Goal: Ask a question

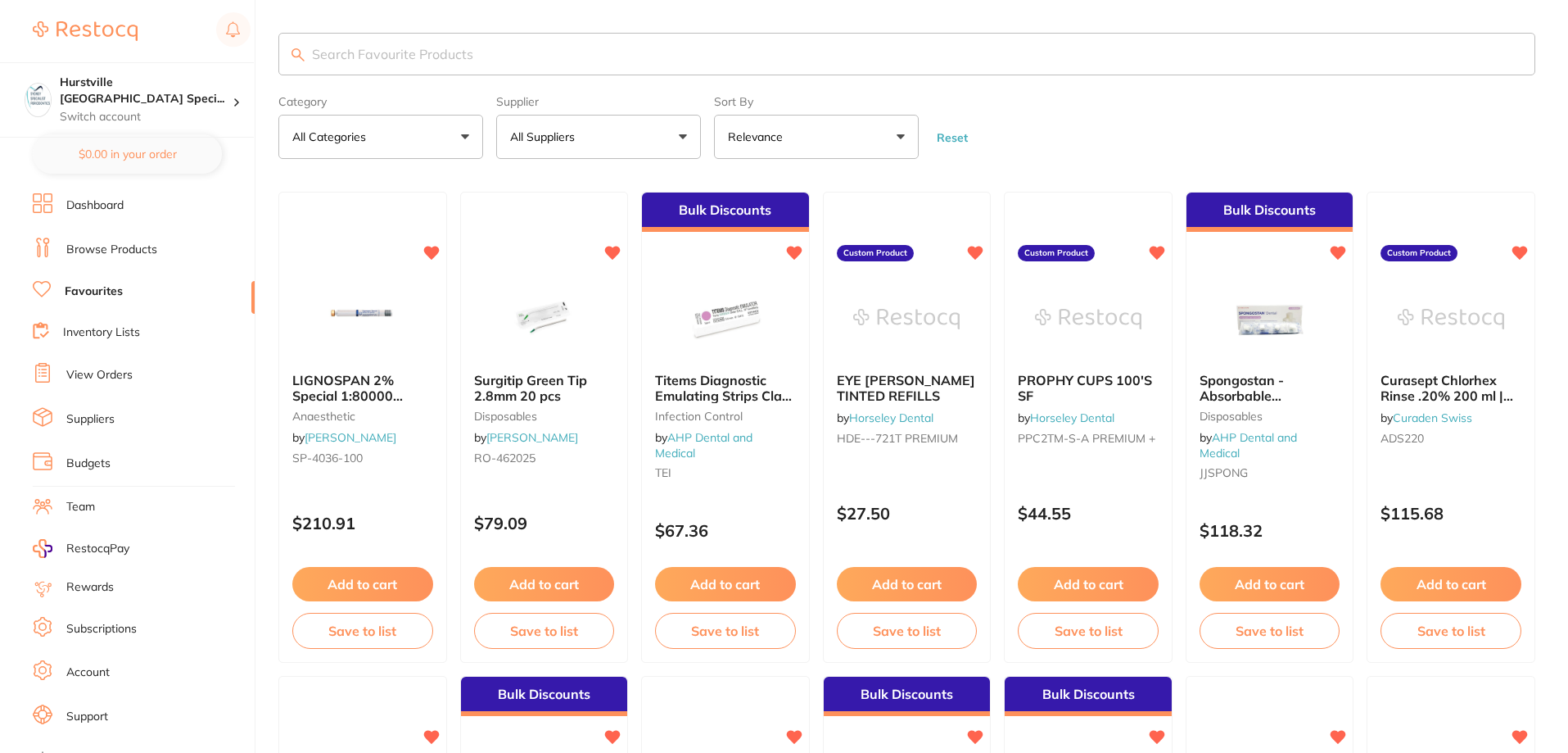
click at [115, 207] on link "Dashboard" at bounding box center [95, 206] width 57 height 17
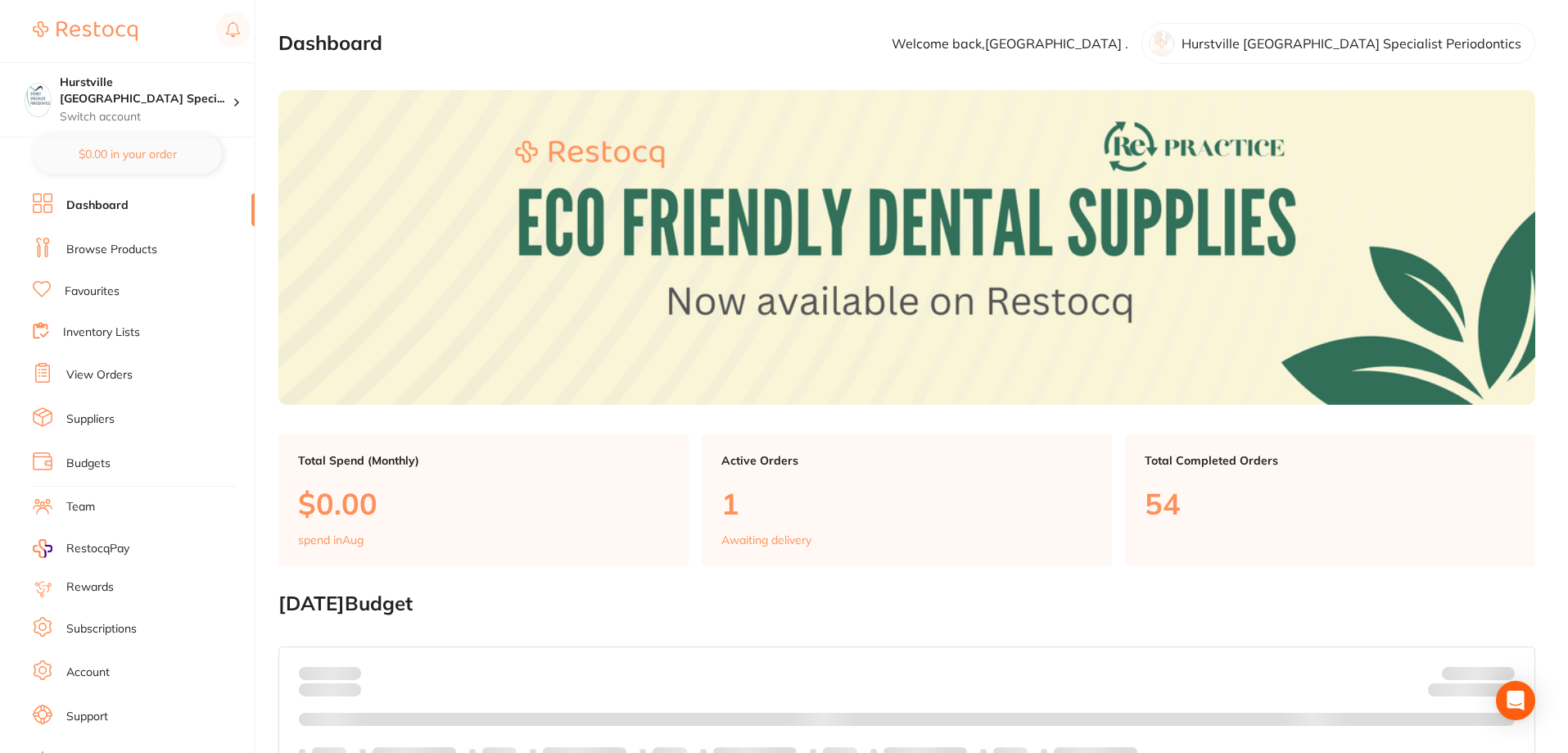
click at [96, 373] on link "View Orders" at bounding box center [100, 375] width 66 height 17
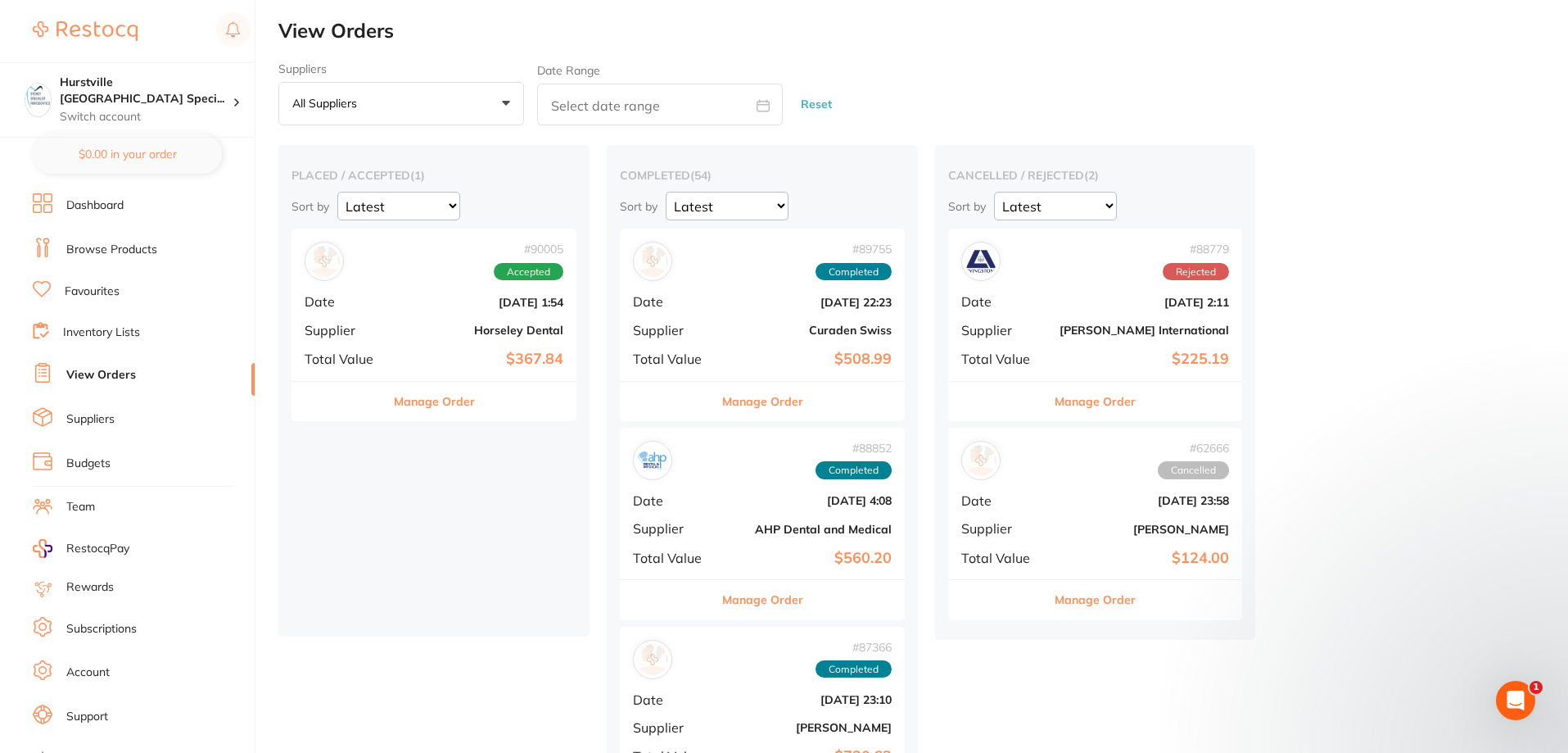
click at [1526, 693] on div "Open Intercom Messenger" at bounding box center [1516, 700] width 54 height 54
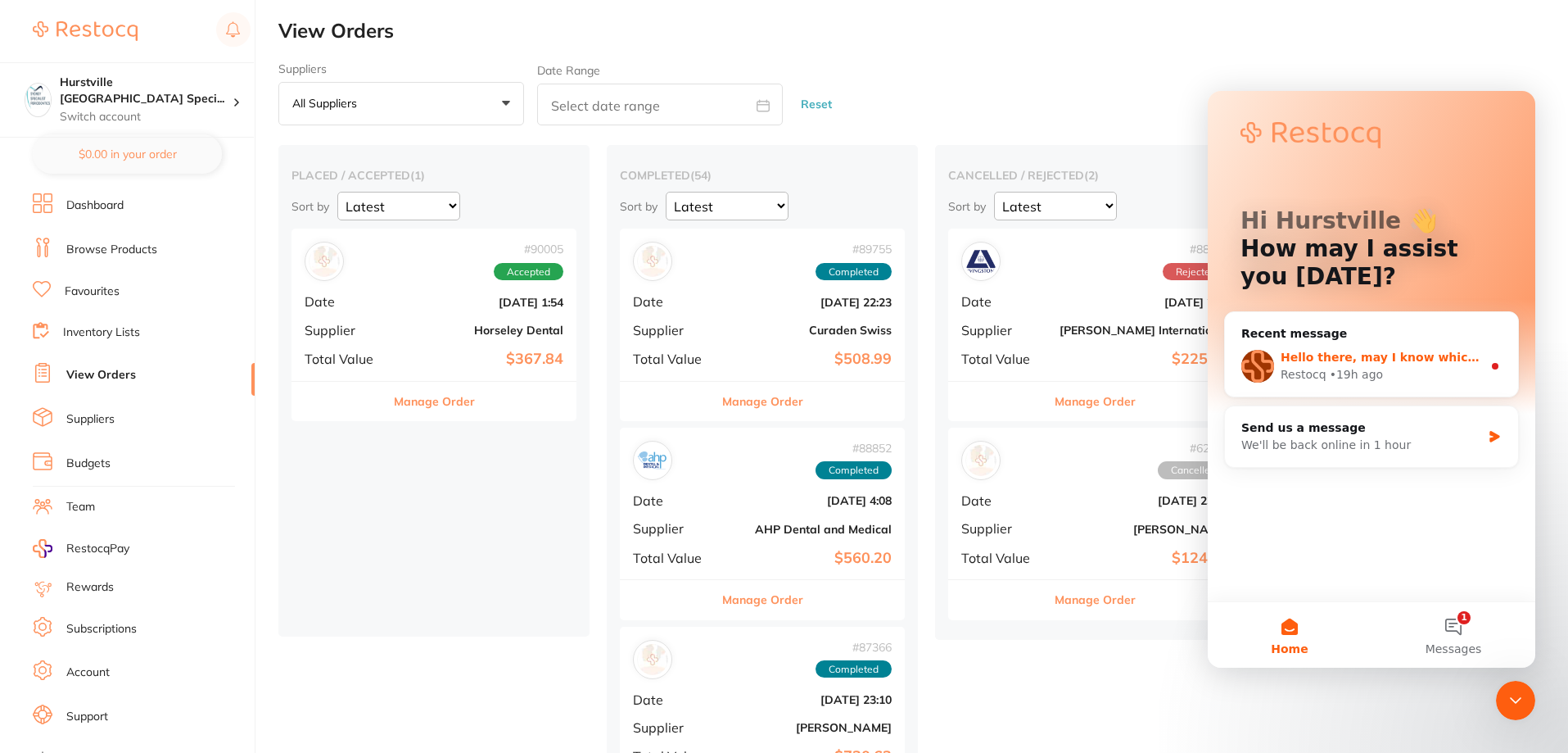
click at [1416, 358] on span "Hello there, may I know which order this is? We can update this on our end for …" at bounding box center [1575, 357] width 589 height 13
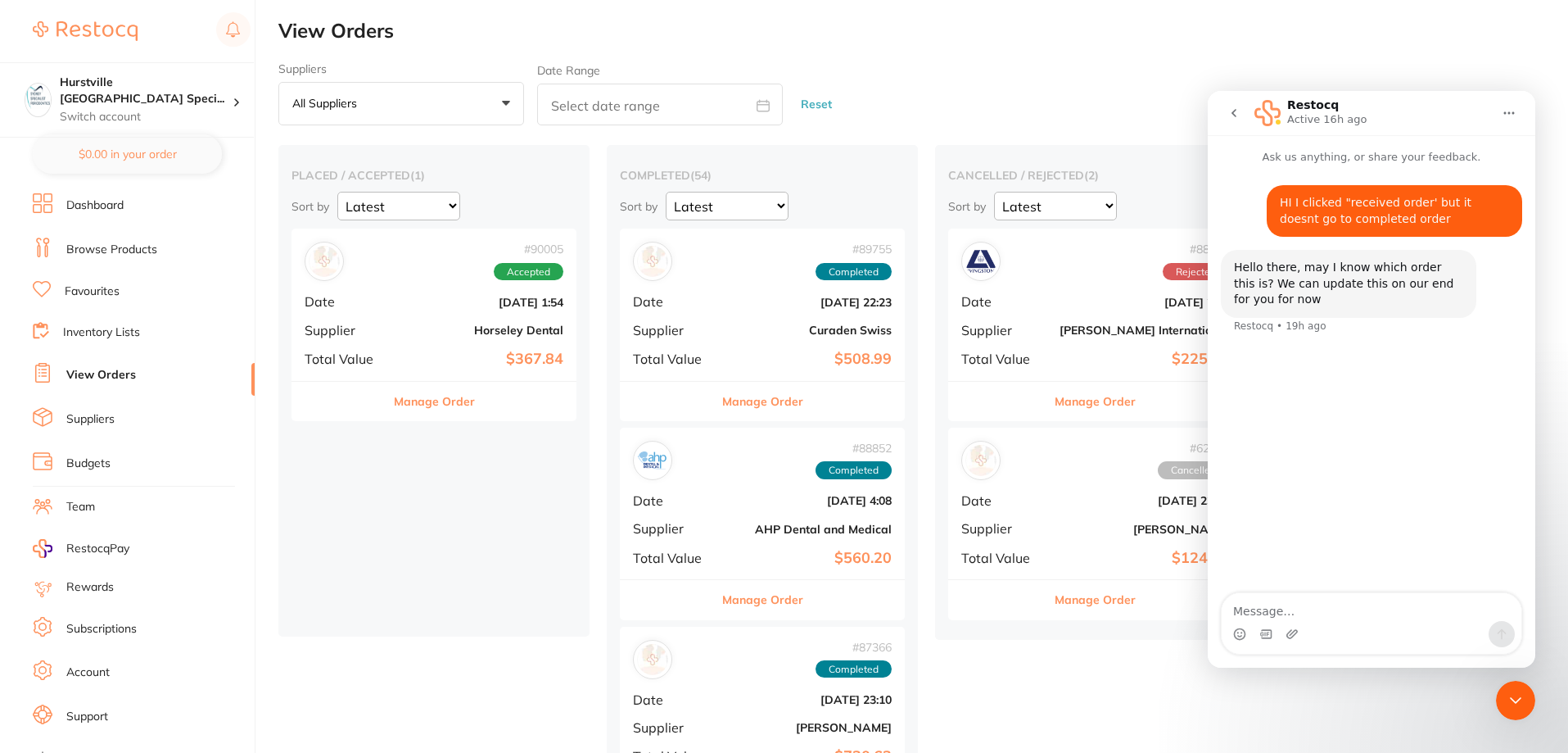
click at [1513, 706] on icon "Close Intercom Messenger" at bounding box center [1516, 701] width 20 height 20
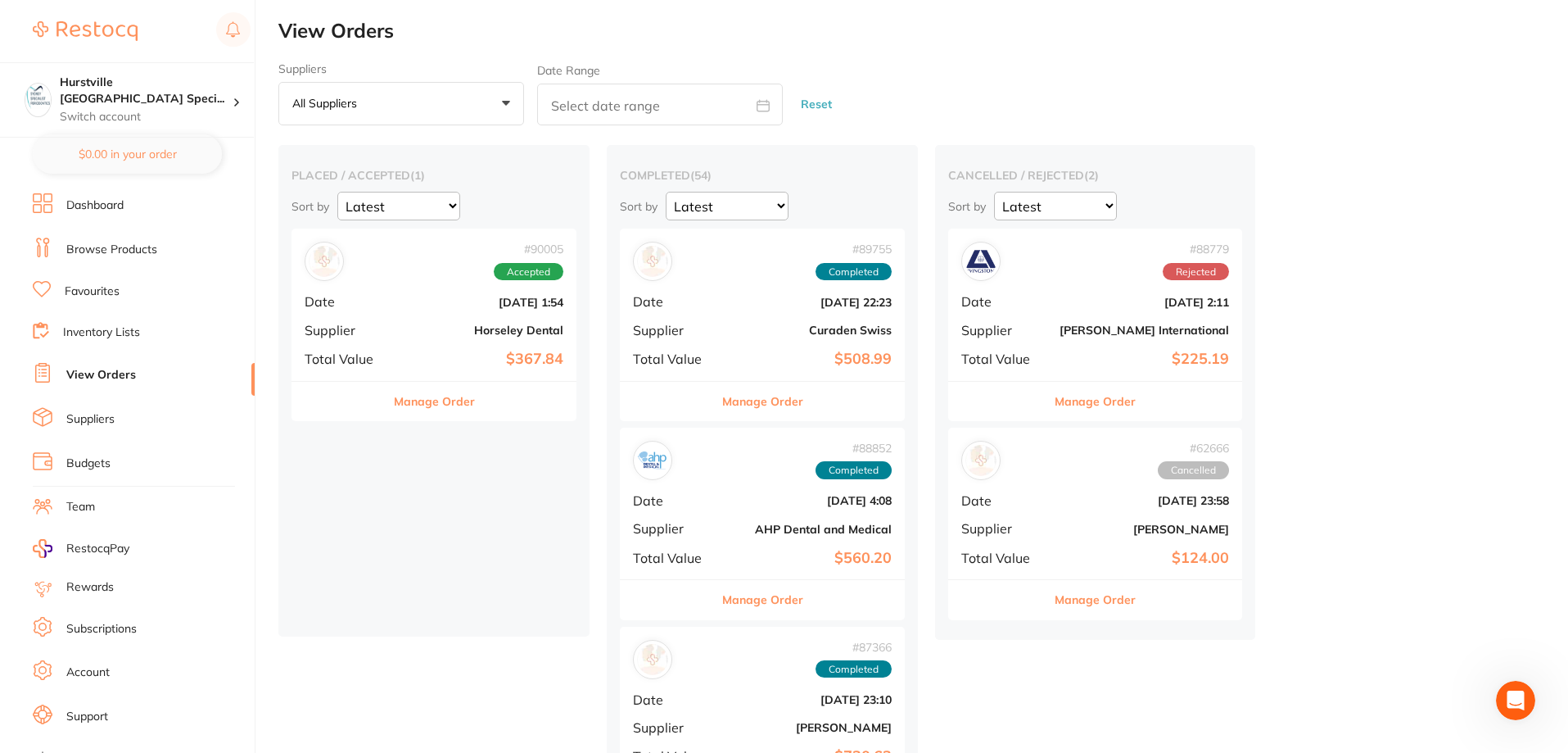
click at [136, 250] on link "Browse Products" at bounding box center [112, 250] width 91 height 17
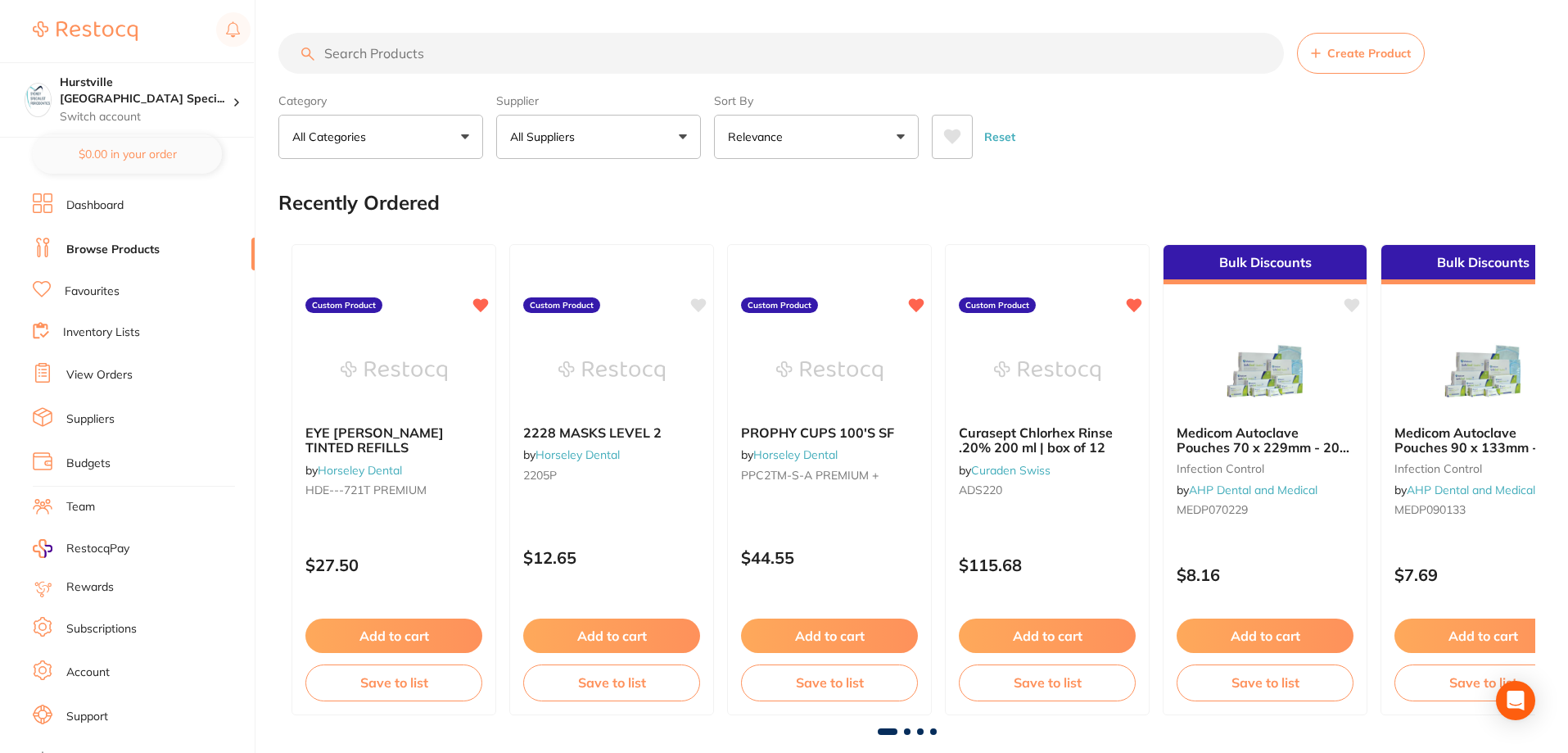
click at [693, 135] on button "All Suppliers" at bounding box center [598, 136] width 205 height 44
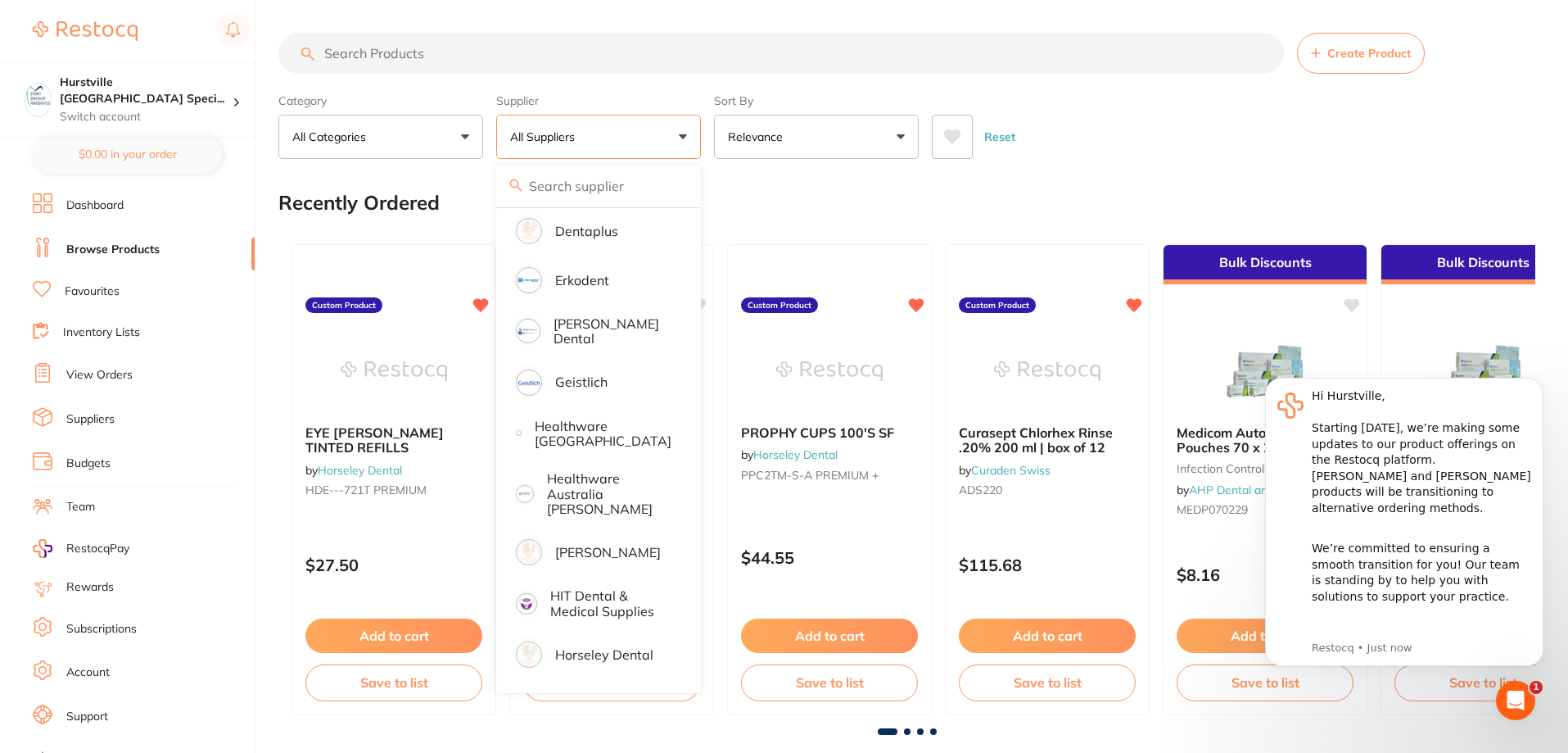
scroll to position [655, 0]
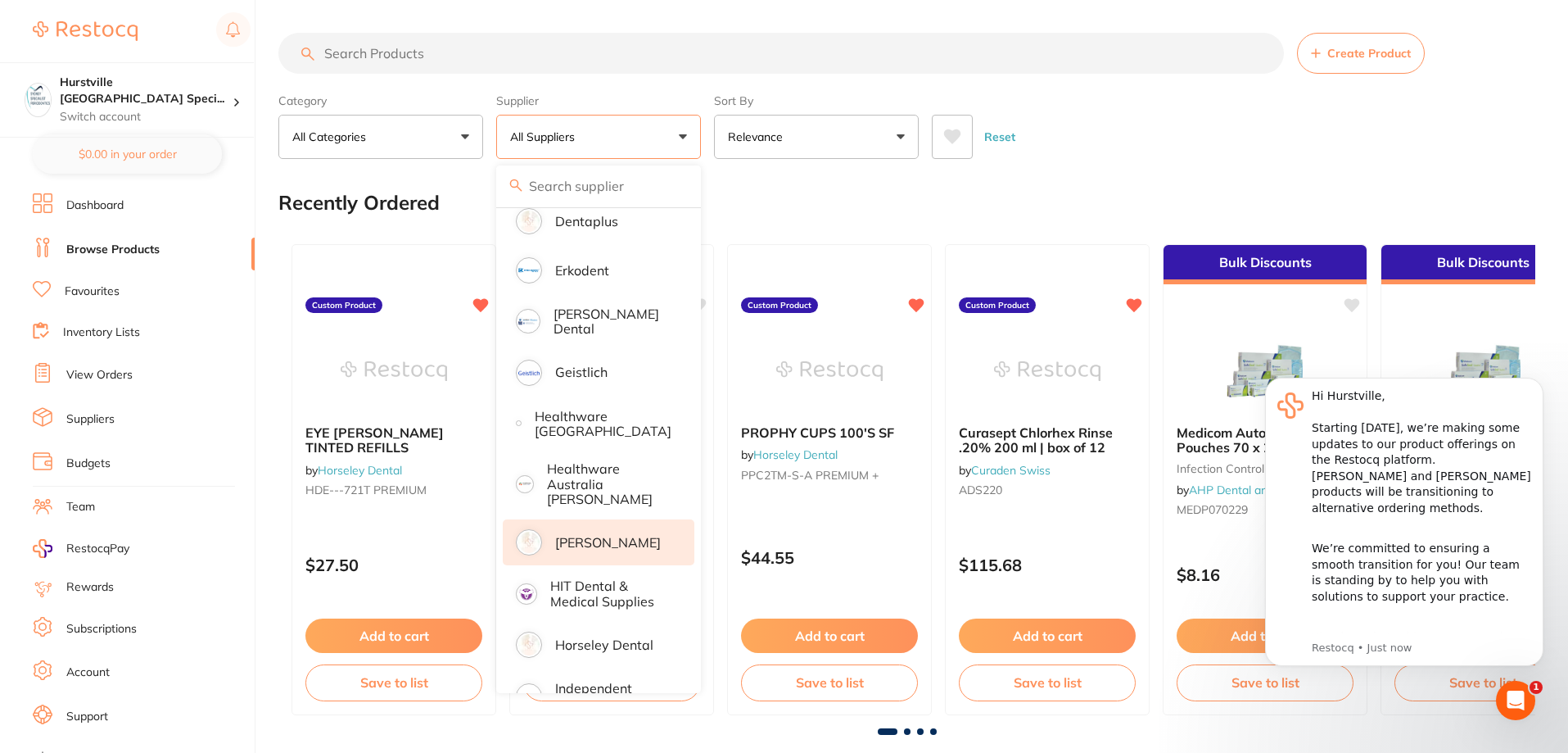
click at [607, 541] on li "[PERSON_NAME]" at bounding box center [598, 541] width 192 height 46
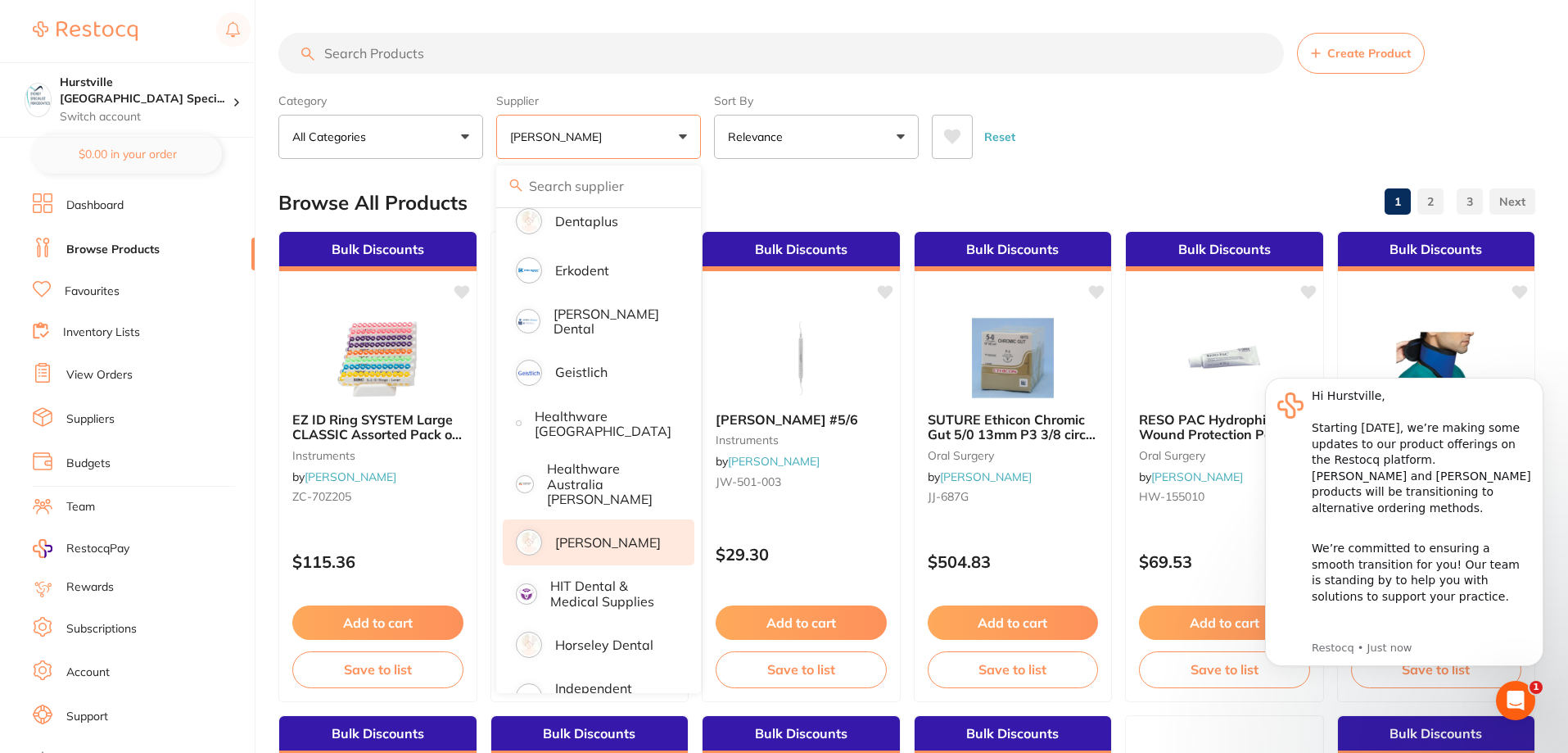
scroll to position [0, 0]
click at [339, 51] on input "search" at bounding box center [781, 52] width 1006 height 41
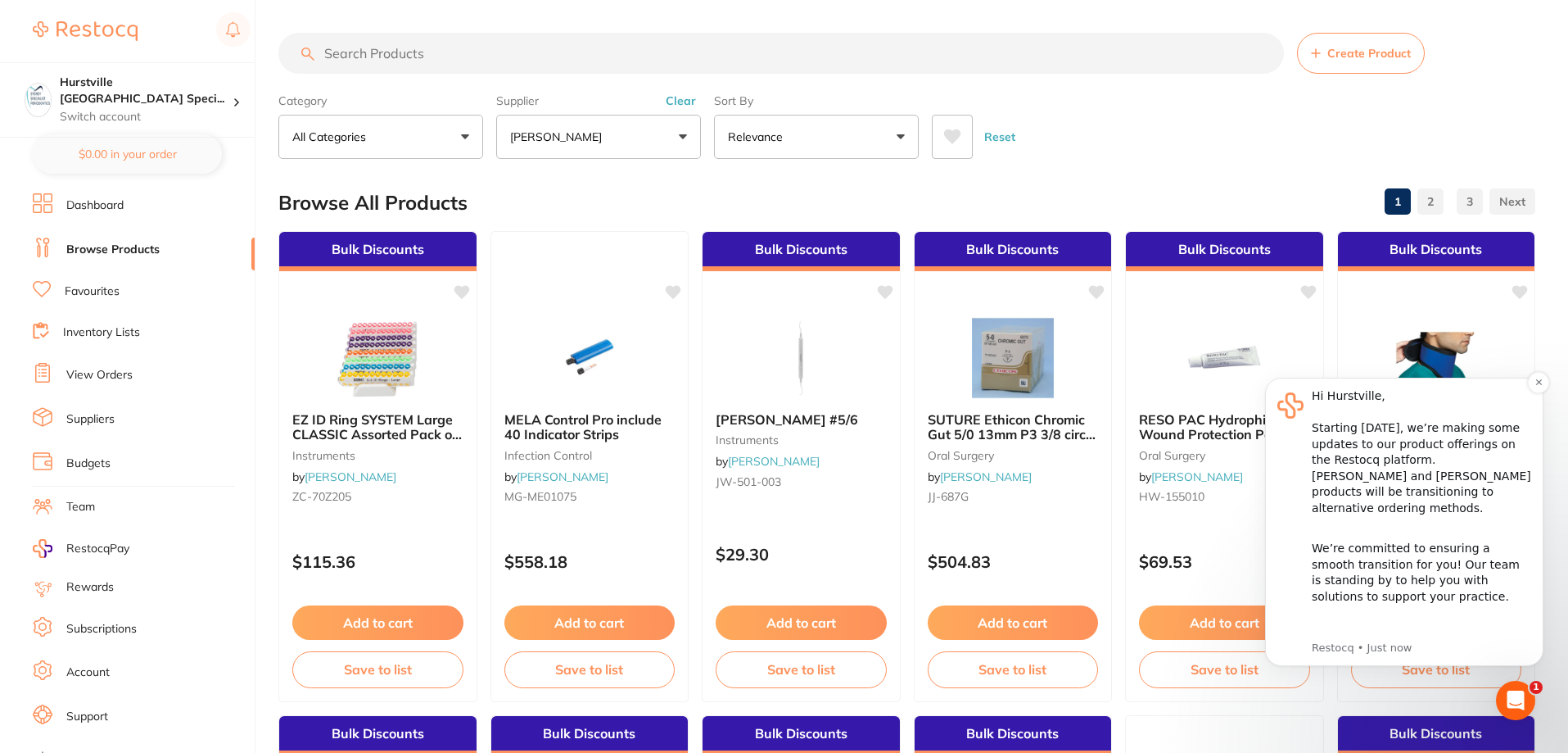
click at [1467, 560] on div "We’re committed to ensuring a smooth transition for you! Our team is standing b…" at bounding box center [1421, 565] width 219 height 81
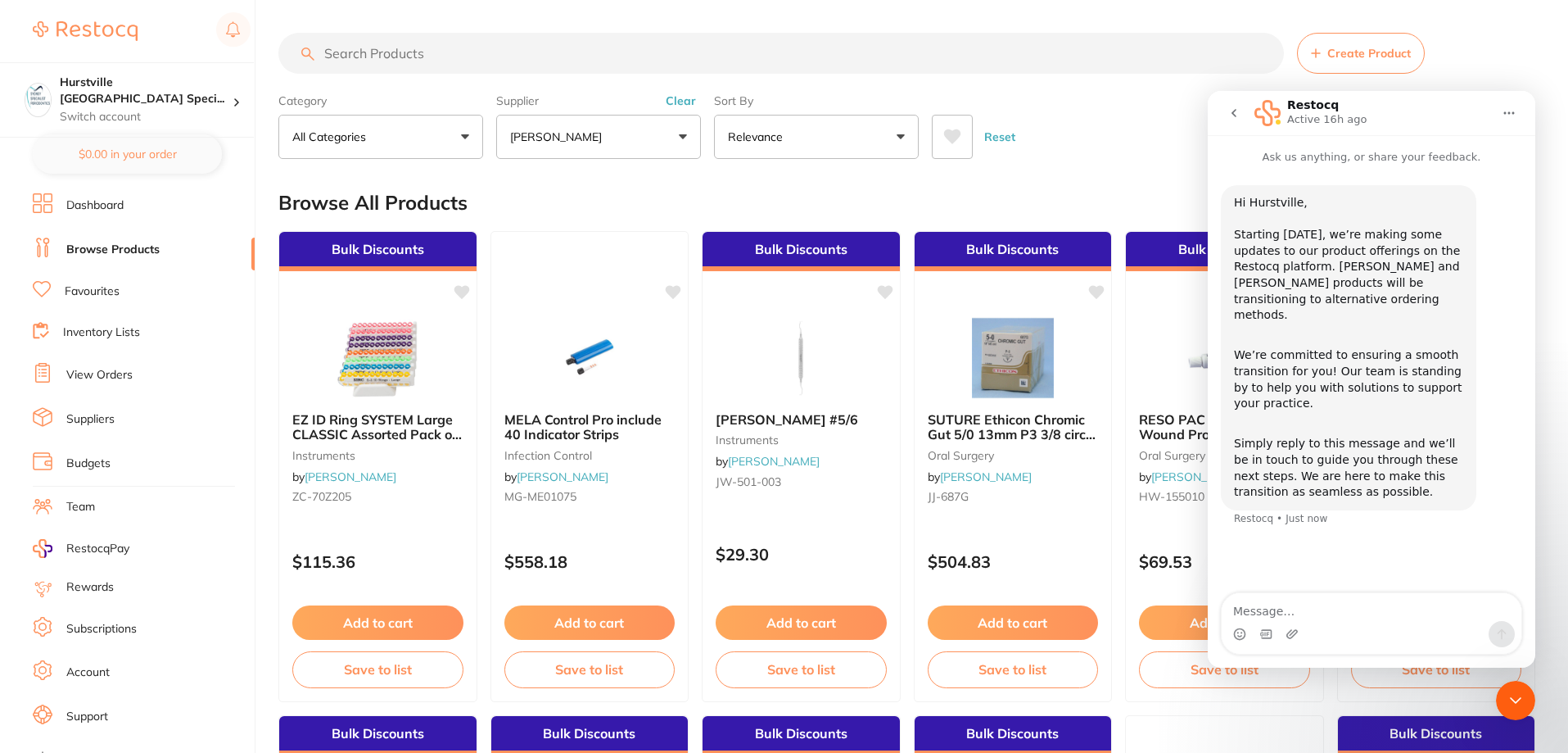
click at [1425, 621] on div "Intercom messenger" at bounding box center [1371, 634] width 300 height 27
click at [1422, 612] on textarea "Message…" at bounding box center [1371, 607] width 300 height 28
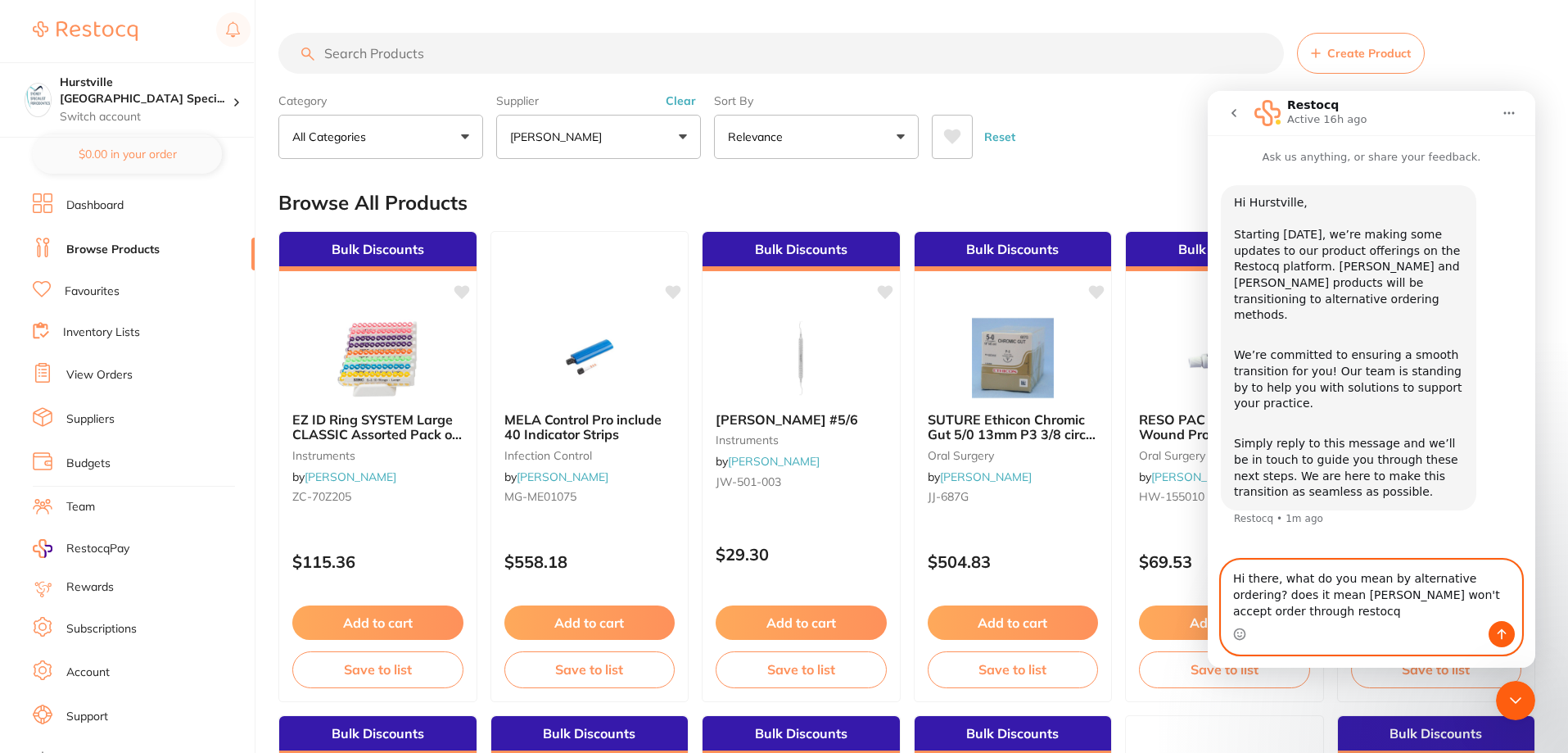
type textarea "Hi there, what do you mean by alternative ordering? does it mean [PERSON_NAME] …"
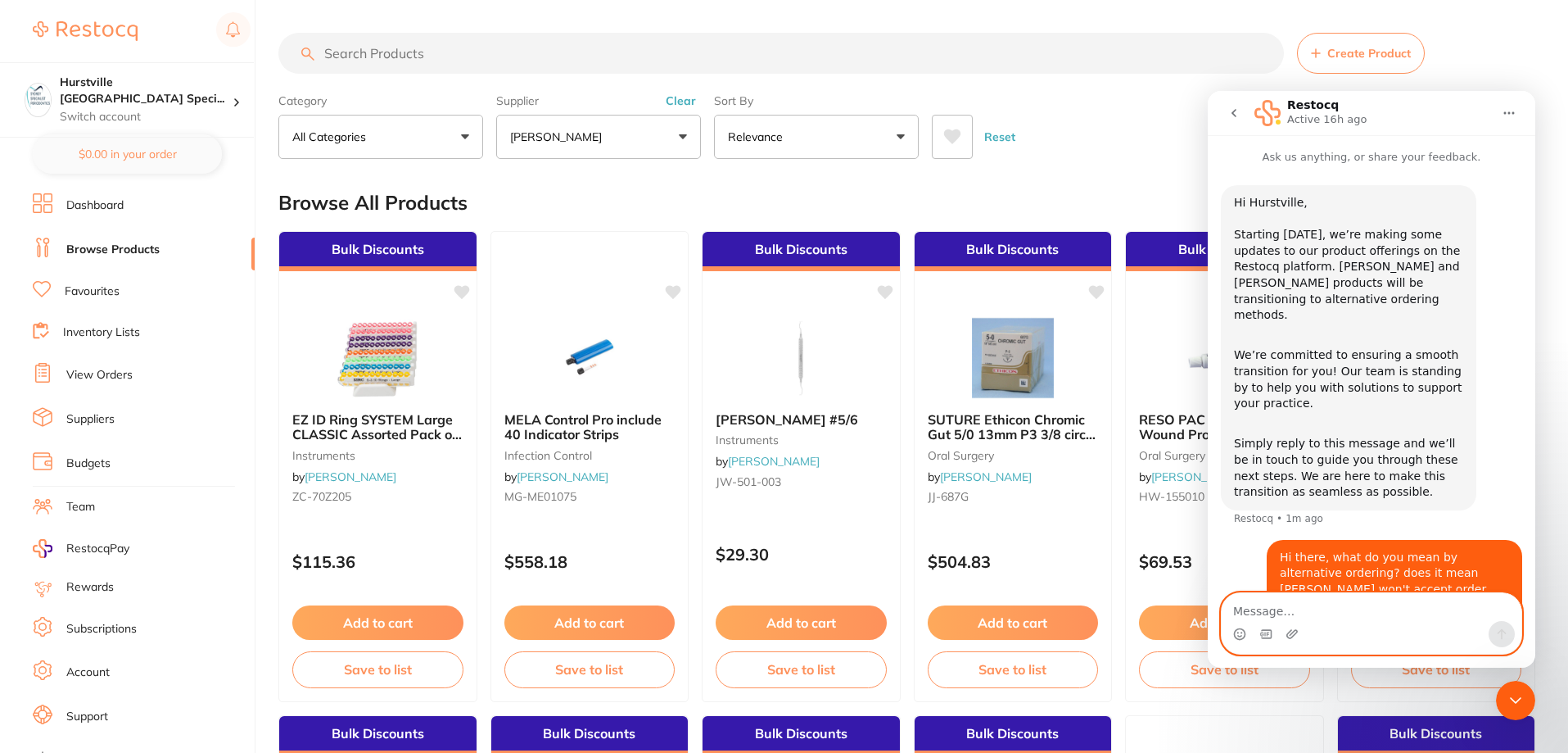
scroll to position [17, 0]
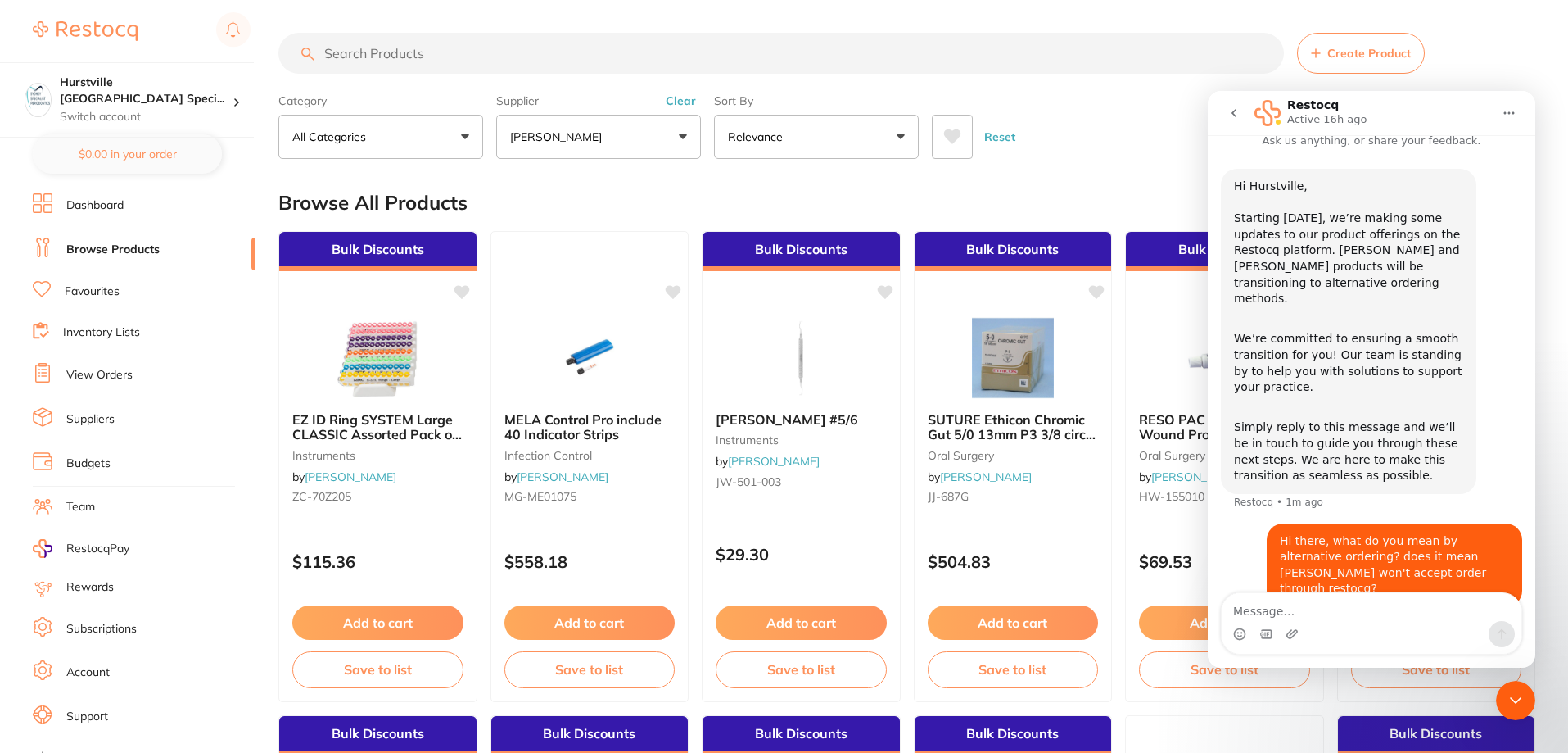
click at [1512, 692] on icon "Close Intercom Messenger" at bounding box center [1516, 701] width 20 height 20
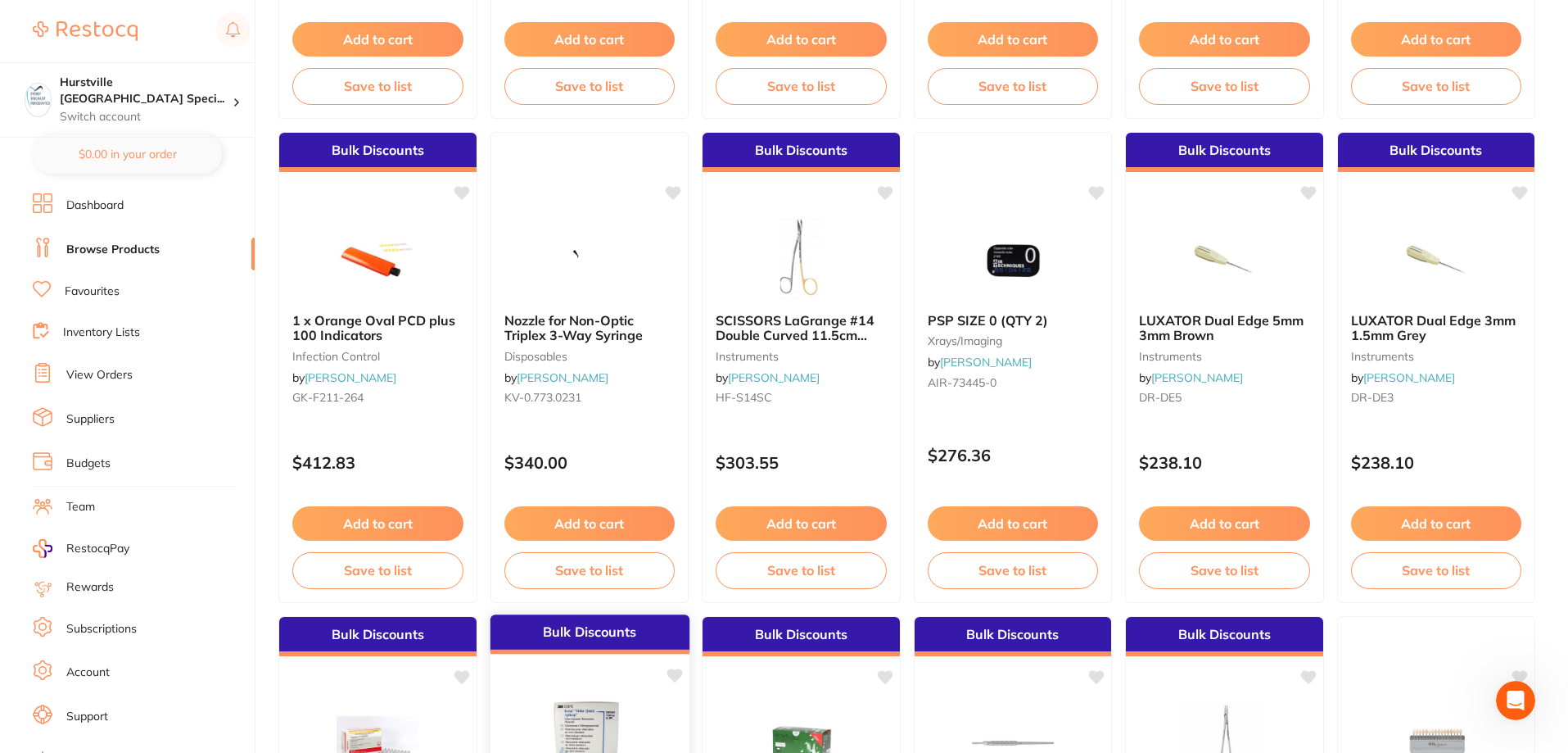
scroll to position [1556, 0]
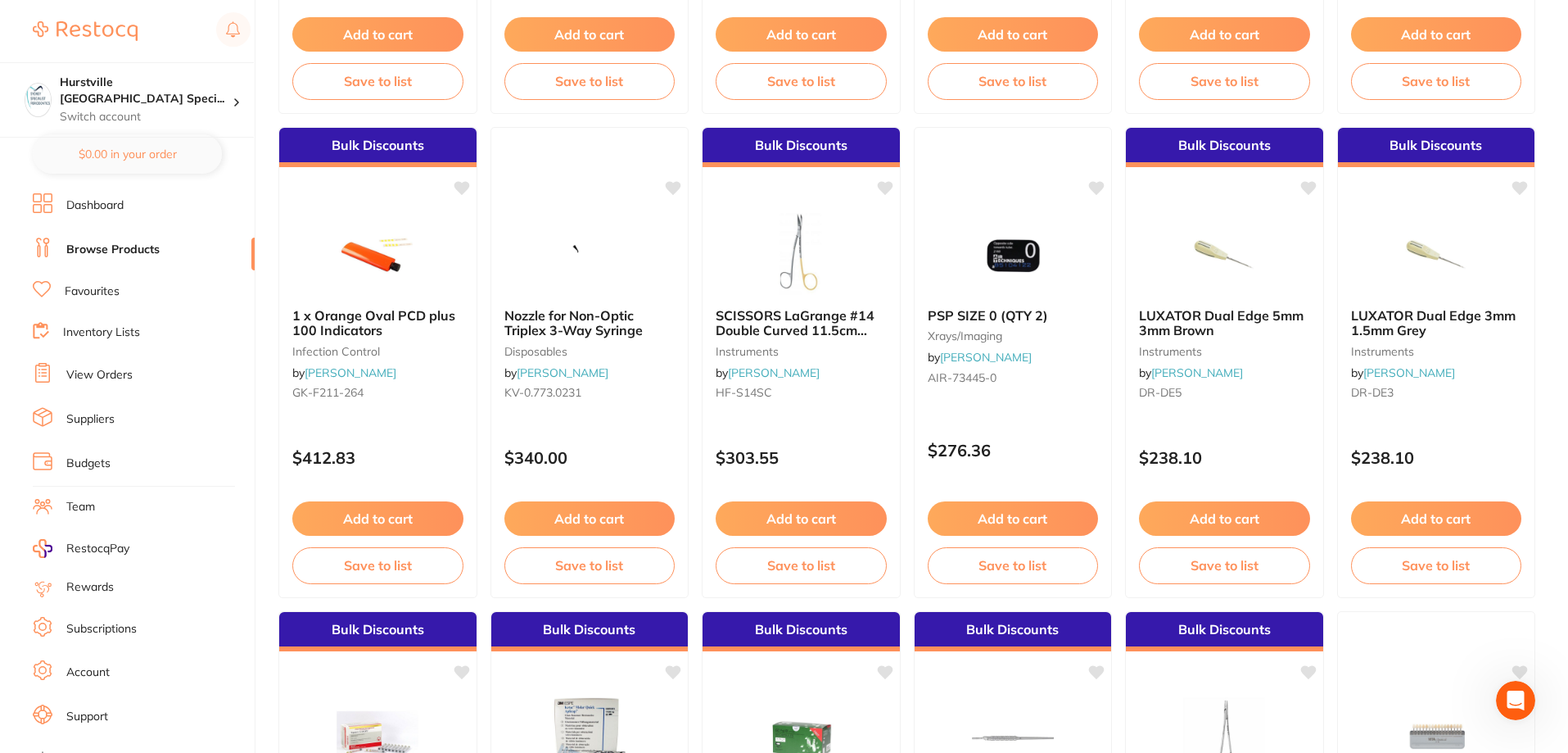
click at [1509, 702] on icon "Open Intercom Messenger" at bounding box center [1516, 701] width 27 height 27
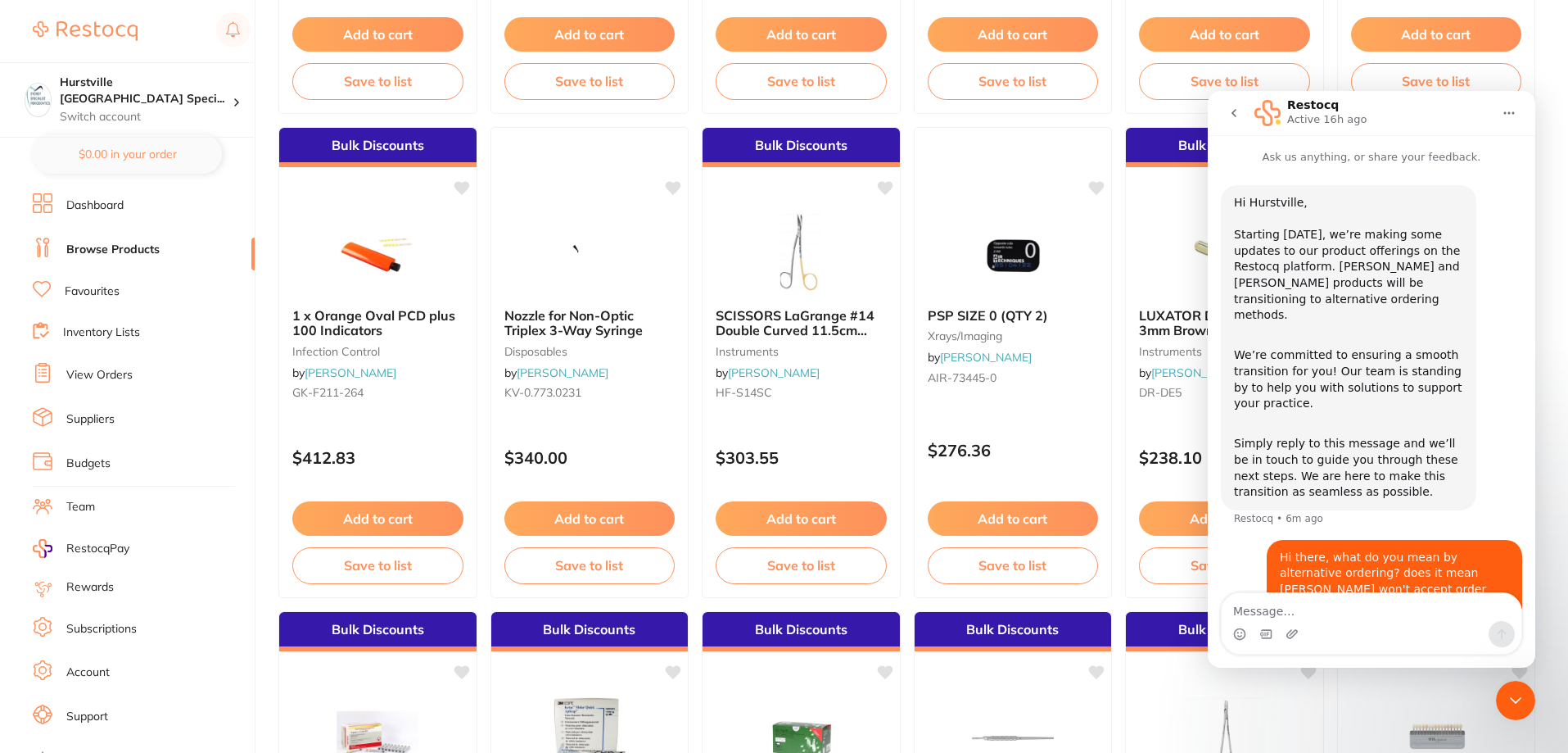
scroll to position [17, 0]
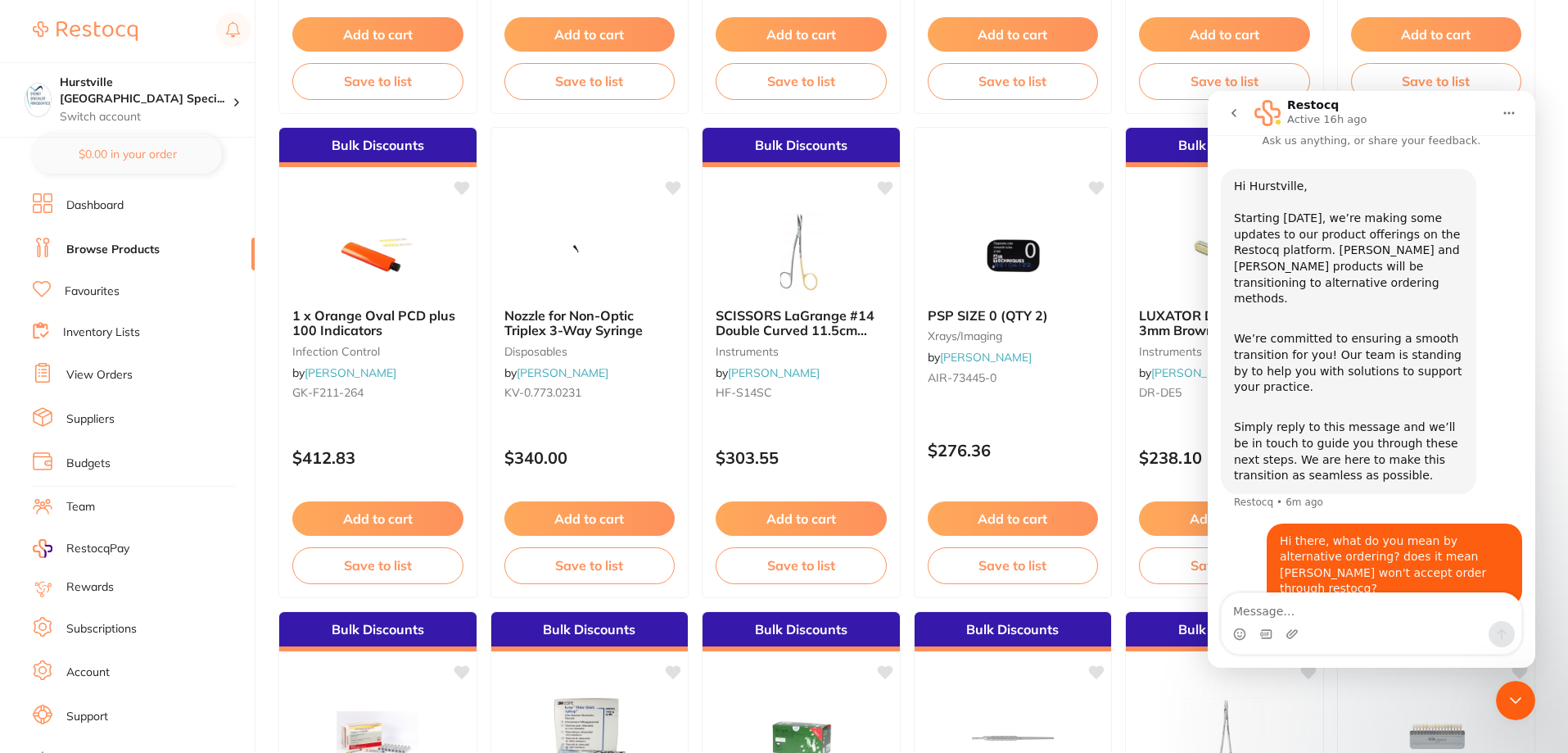
click at [1233, 112] on icon "go back" at bounding box center [1234, 113] width 5 height 8
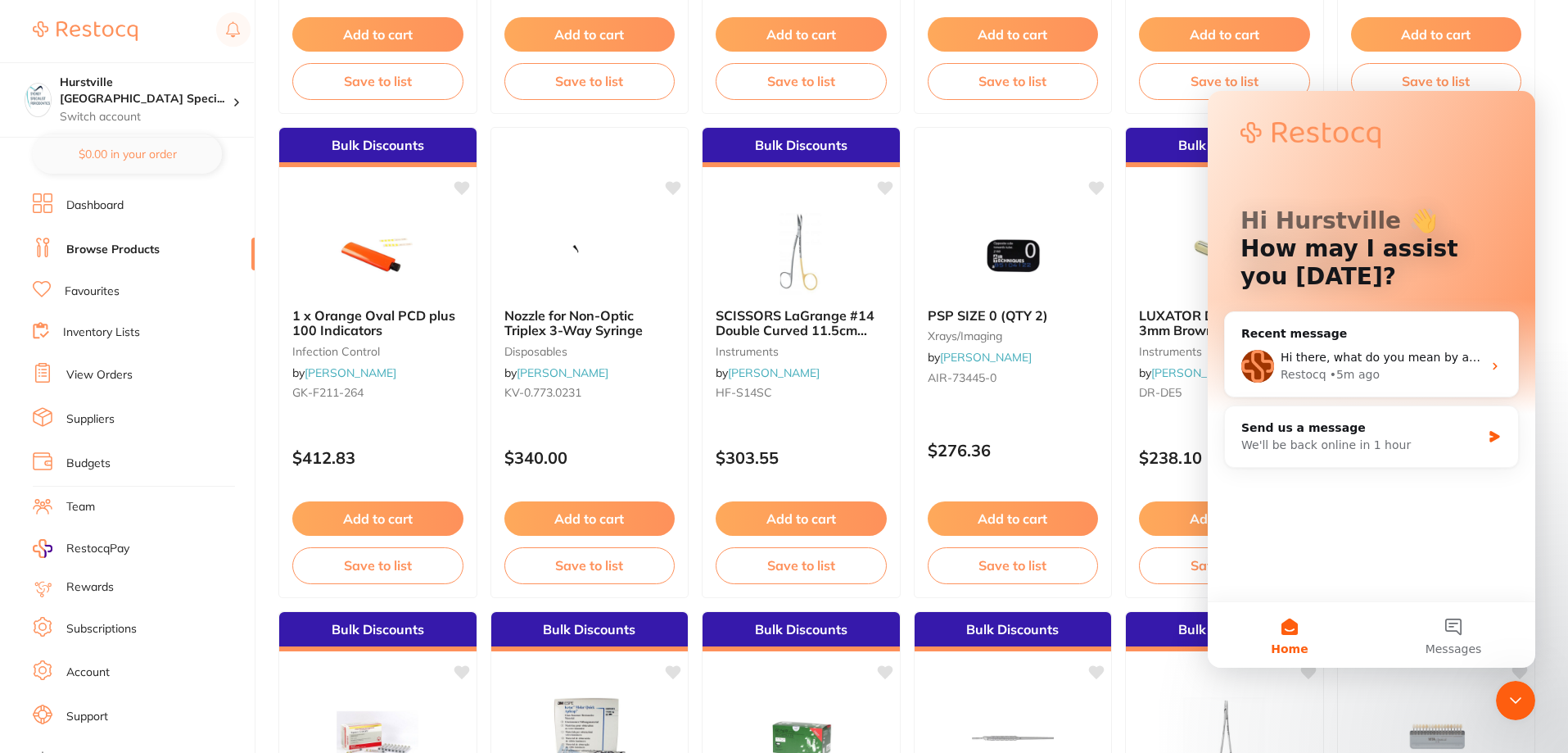
drag, startPoint x: 1557, startPoint y: 217, endPoint x: 253, endPoint y: 105, distance: 1308.8
